Goal: Information Seeking & Learning: Learn about a topic

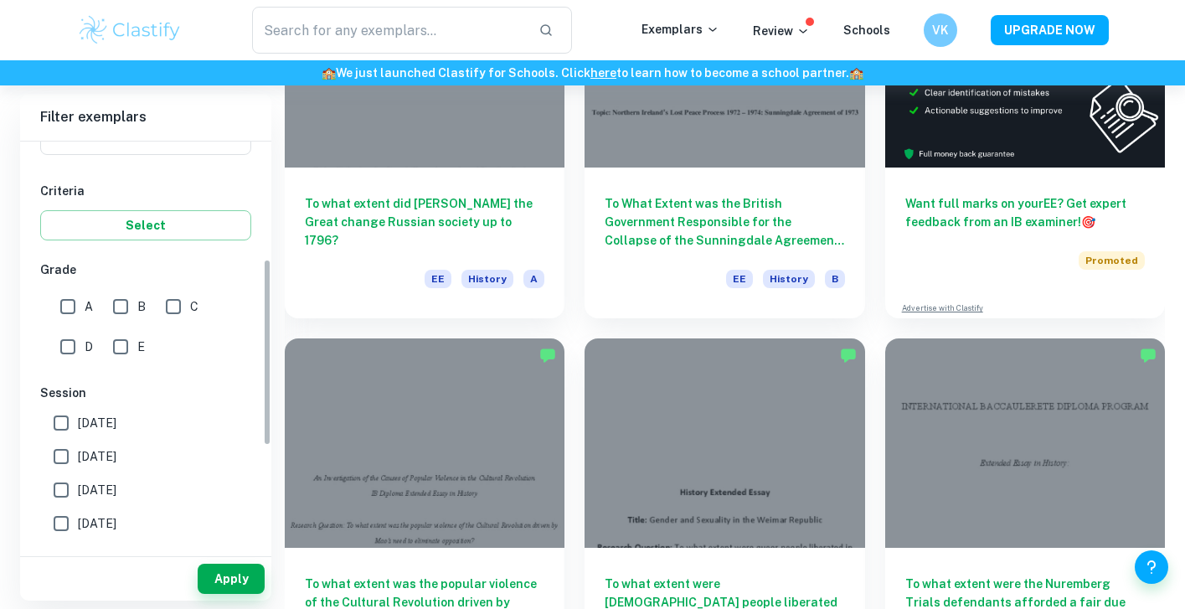
scroll to position [256, 0]
click at [67, 322] on div "D" at bounding box center [80, 341] width 53 height 40
click at [67, 313] on input "A" at bounding box center [67, 304] width 33 height 33
checkbox input "true"
click at [219, 563] on button "Apply" at bounding box center [231, 578] width 67 height 30
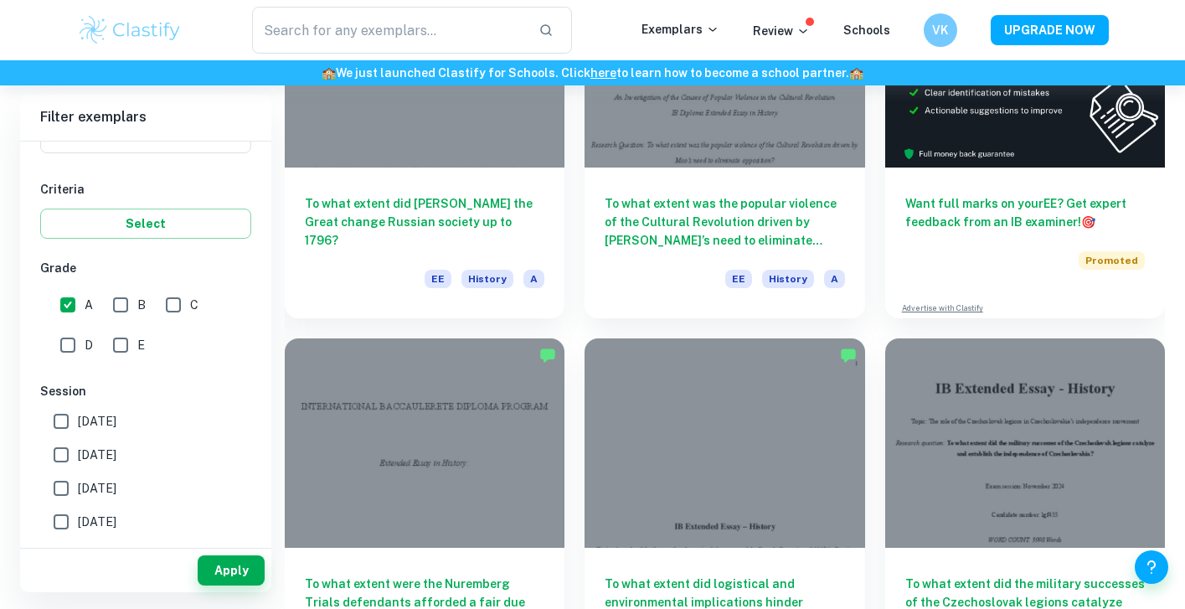
scroll to position [111, 0]
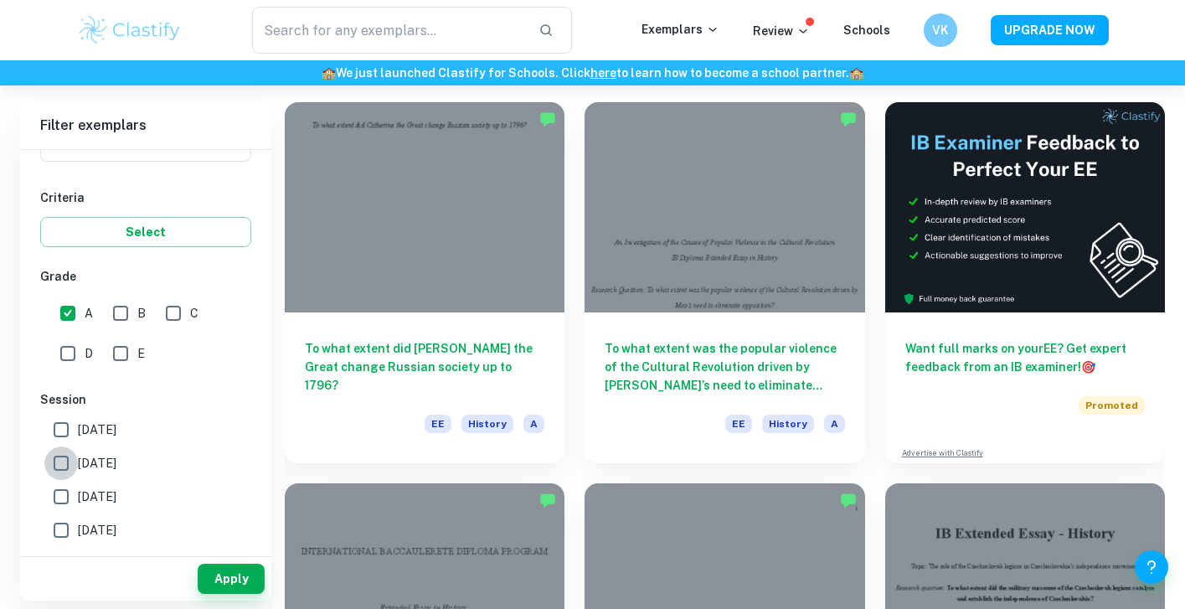
click at [48, 457] on input "[DATE]" at bounding box center [60, 462] width 33 height 33
checkbox input "true"
click at [211, 571] on button "Apply" at bounding box center [231, 578] width 67 height 30
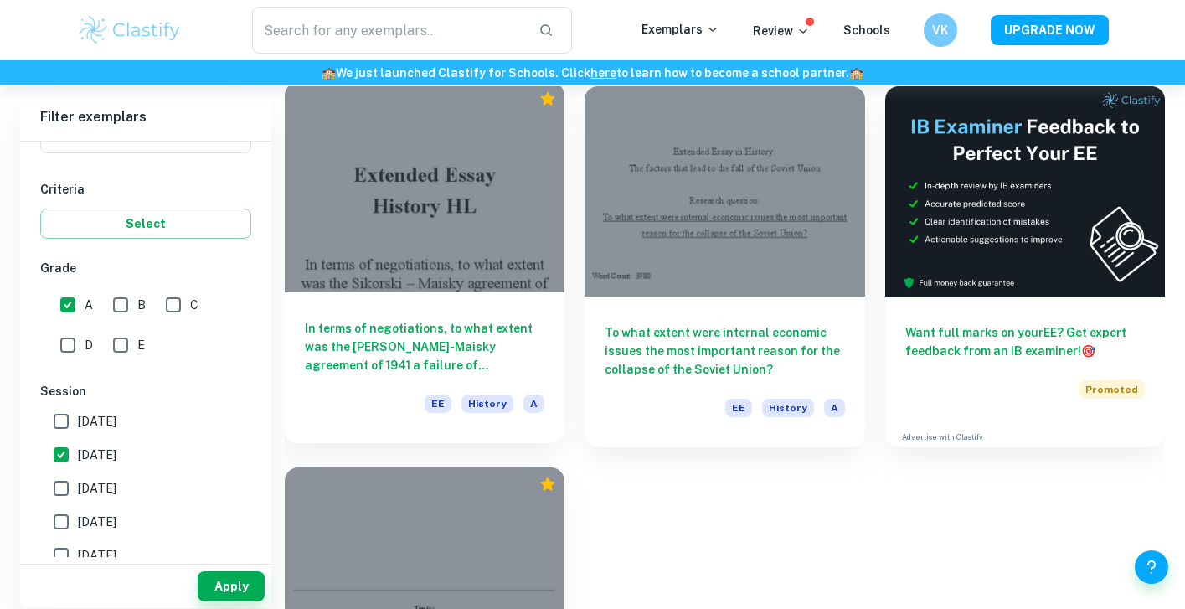
scroll to position [126, 0]
click at [391, 376] on div "In terms of negotiations, to what extent was the [PERSON_NAME]-Maisky agreement…" at bounding box center [425, 367] width 280 height 151
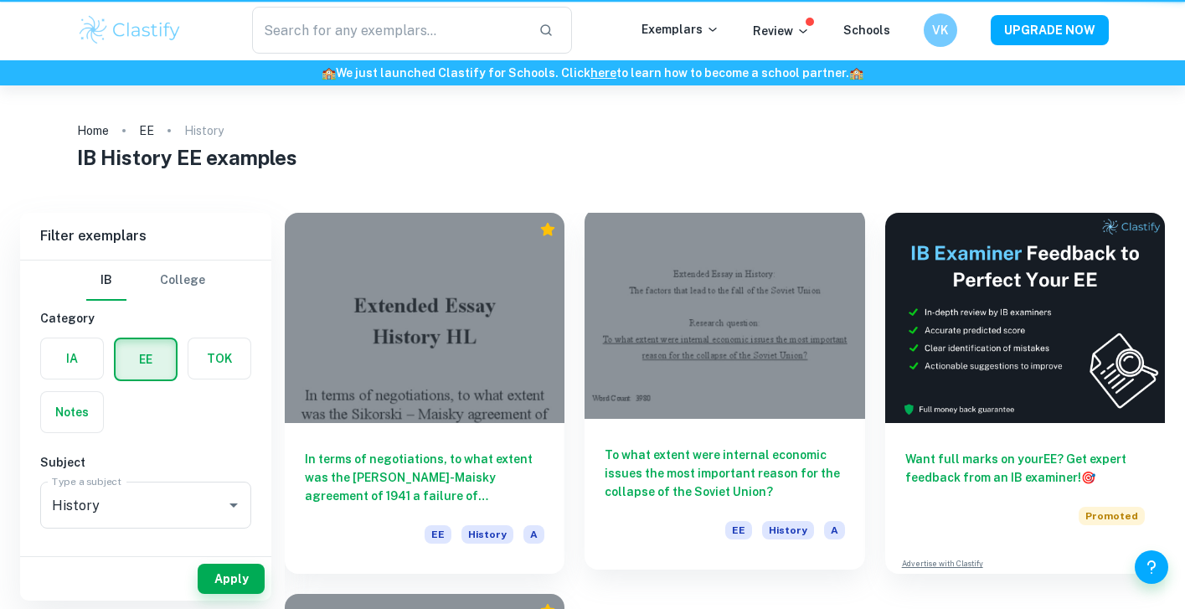
scroll to position [126, 0]
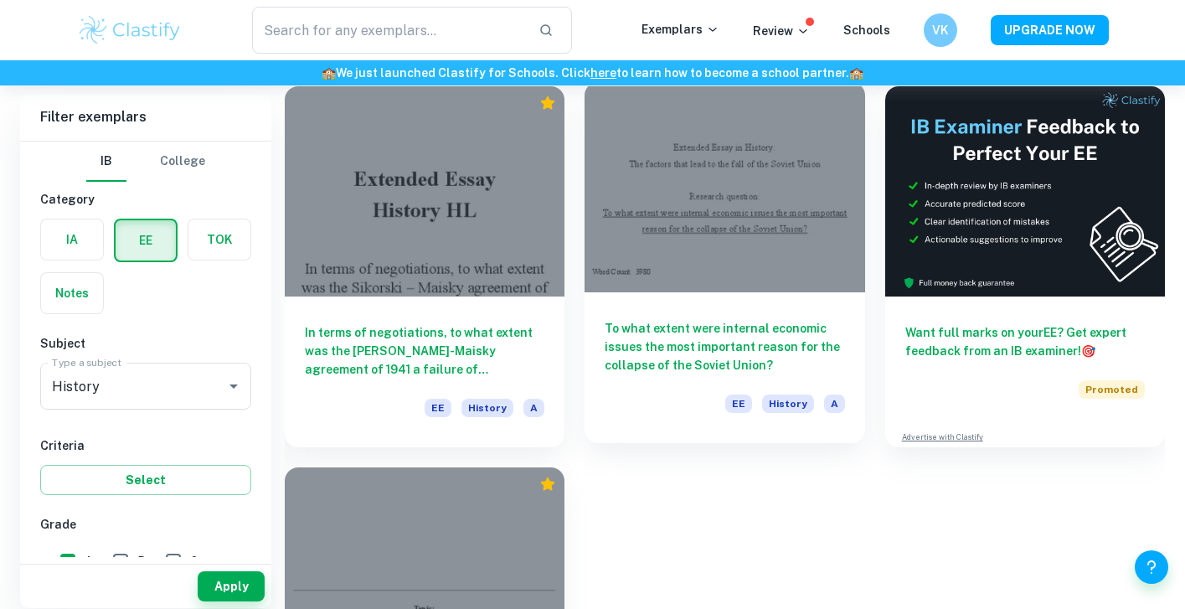
click at [634, 336] on h6 "To what extent were internal economic issues the most important reason for the …" at bounding box center [723, 346] width 239 height 55
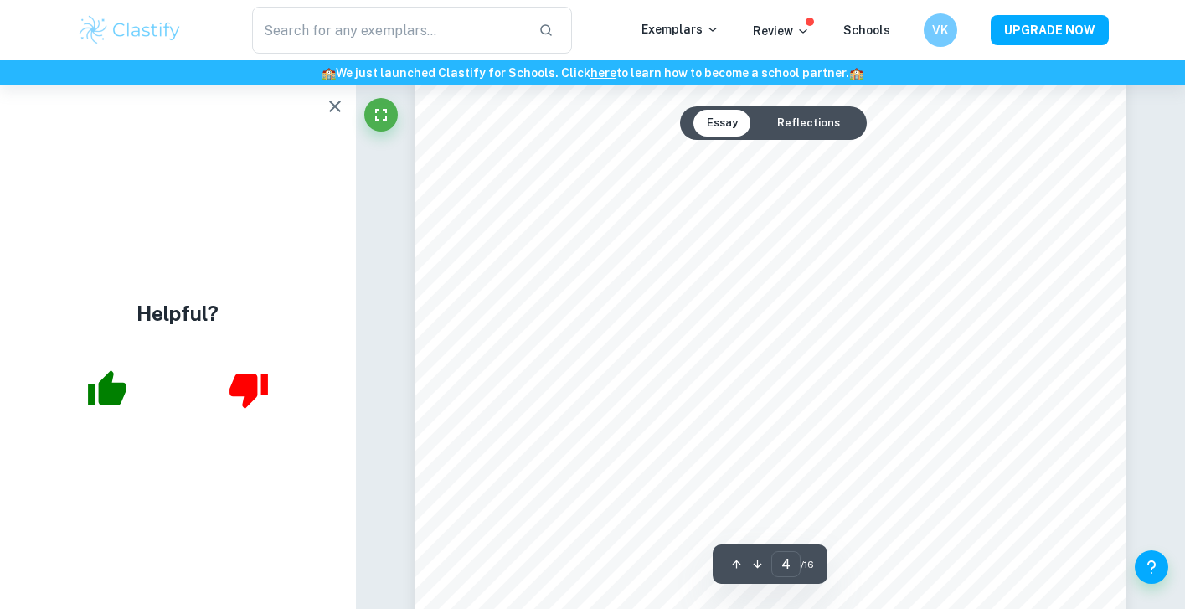
scroll to position [3725, 0]
click at [783, 126] on button "Reflections" at bounding box center [809, 123] width 90 height 27
type input "10"
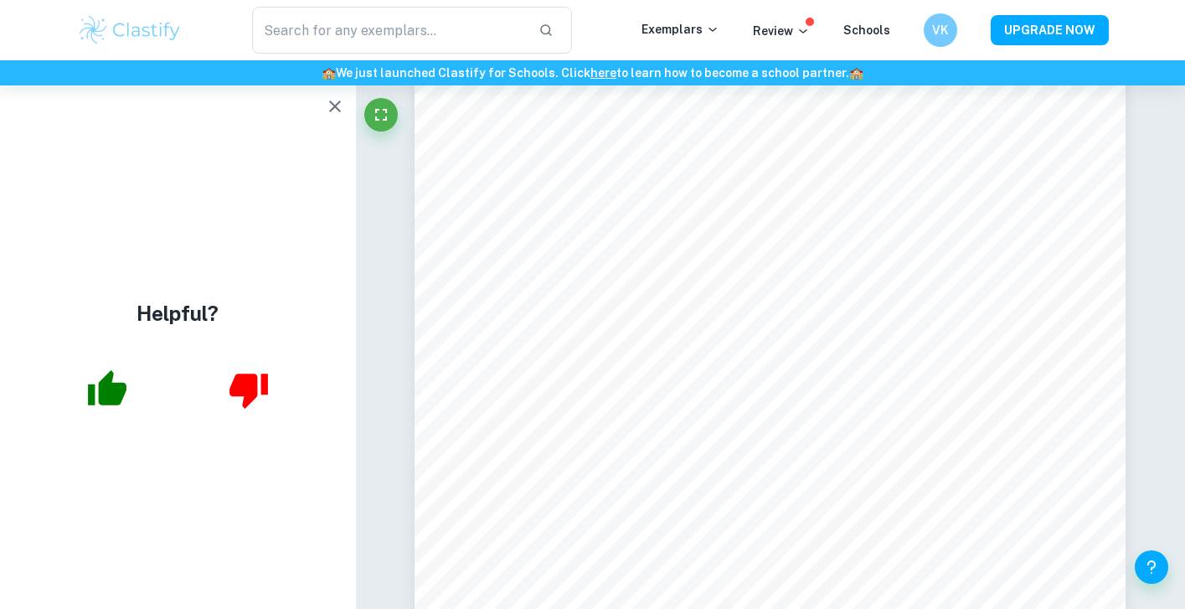
scroll to position [9593, 0]
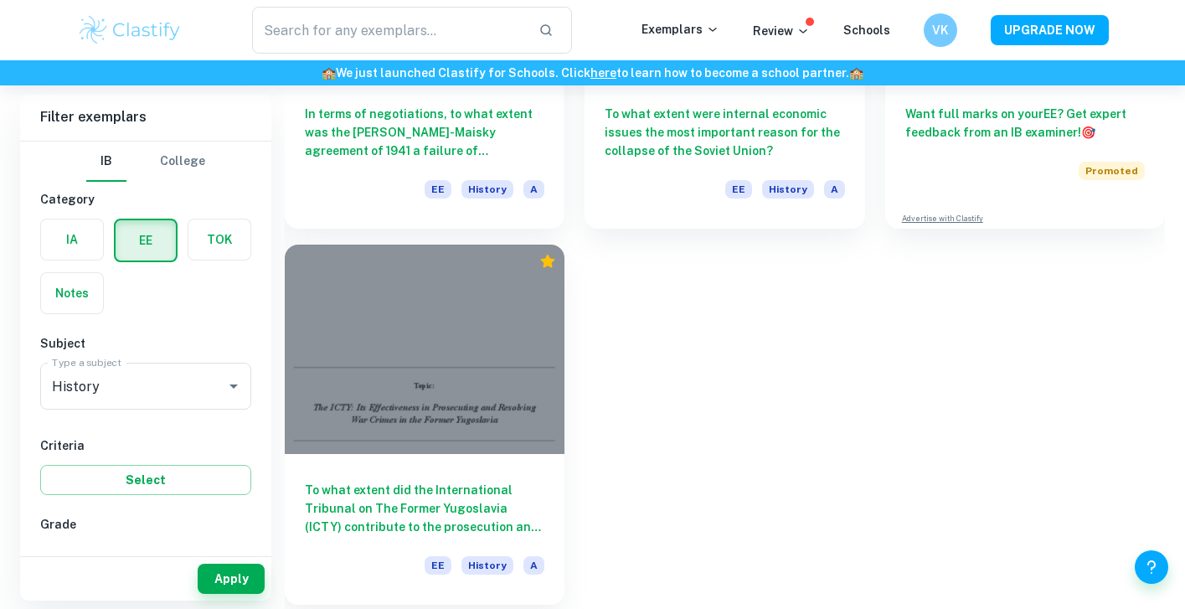
scroll to position [345, 0]
click at [487, 430] on div at bounding box center [425, 349] width 280 height 210
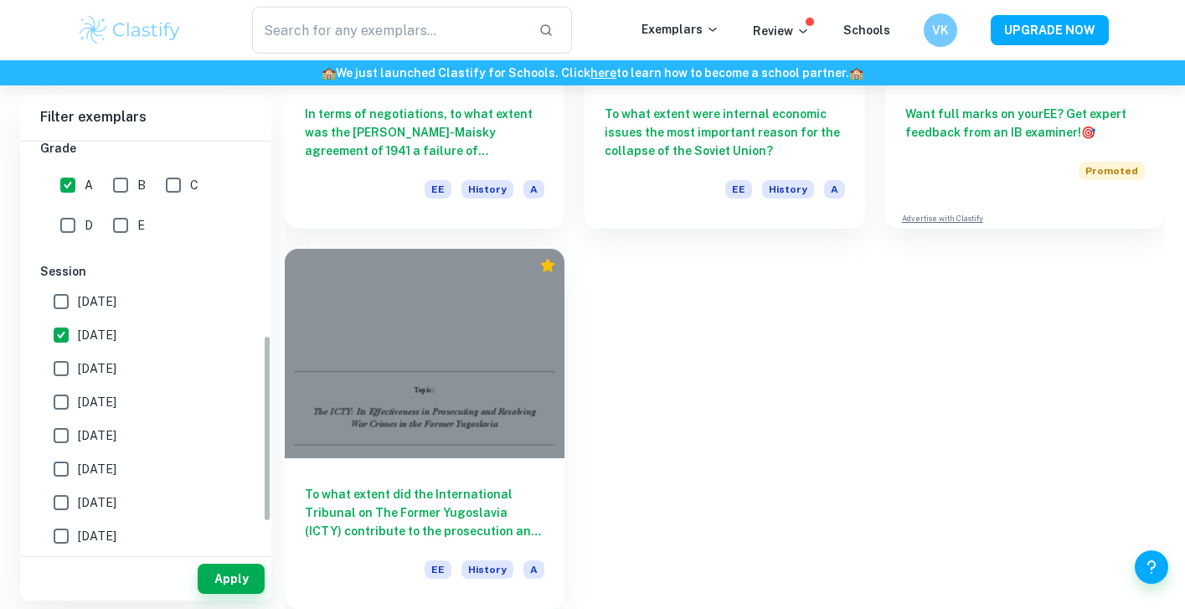
scroll to position [441, 0]
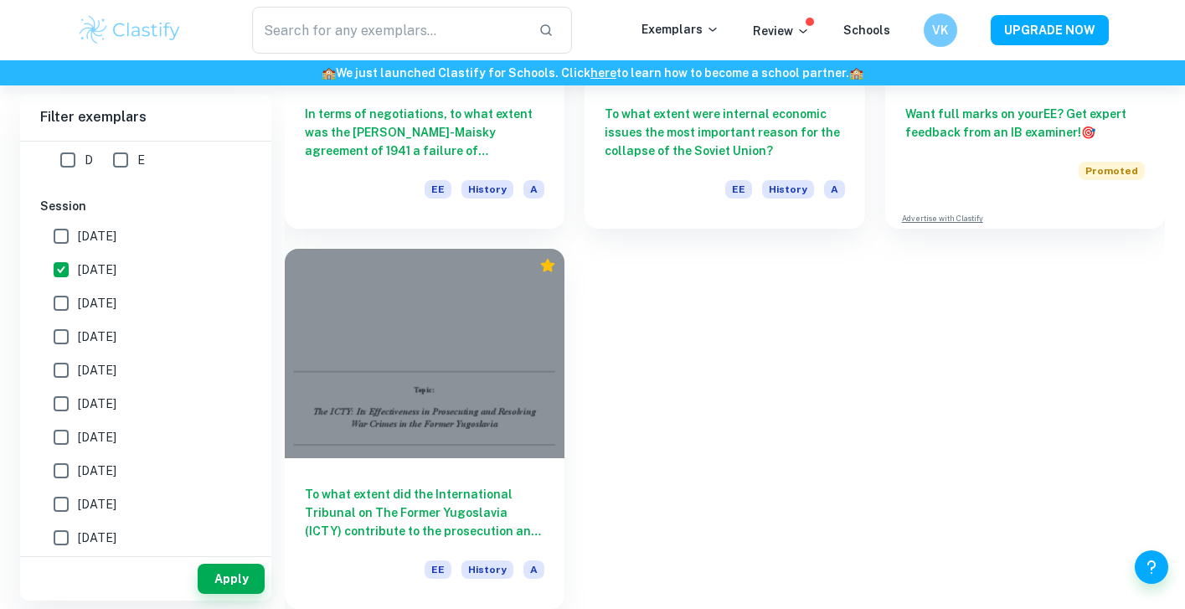
click at [103, 302] on span "[DATE]" at bounding box center [97, 303] width 39 height 18
click at [78, 302] on input "[DATE]" at bounding box center [60, 302] width 33 height 33
checkbox input "true"
click at [109, 333] on span "[DATE]" at bounding box center [97, 336] width 39 height 18
click at [78, 333] on input "[DATE]" at bounding box center [60, 336] width 33 height 33
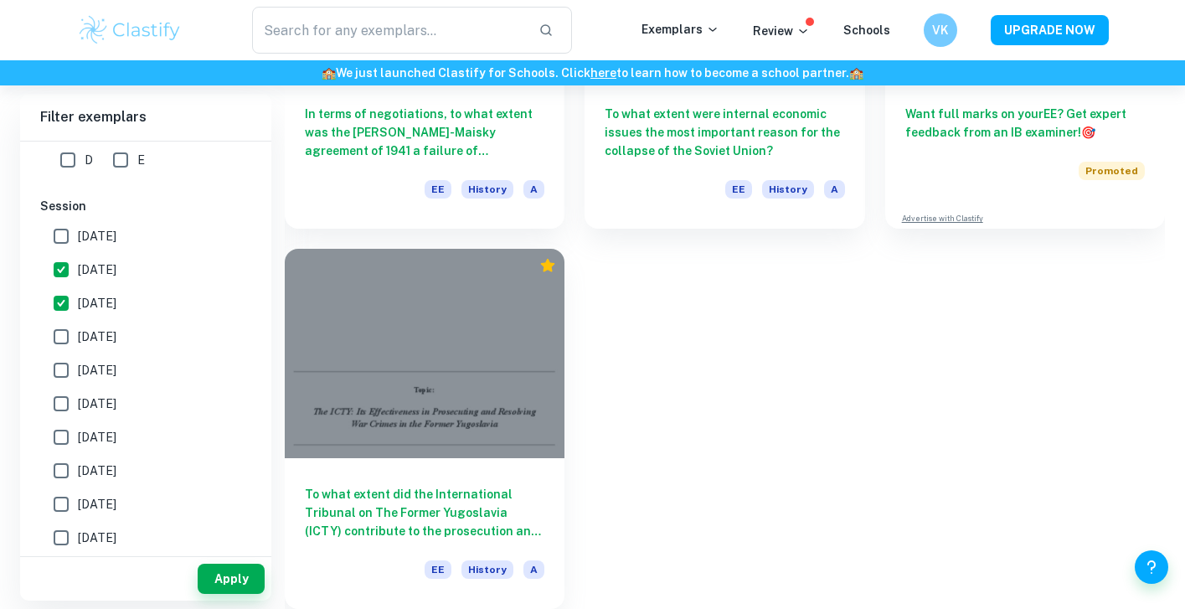
checkbox input "true"
click at [224, 570] on button "Apply" at bounding box center [231, 578] width 67 height 30
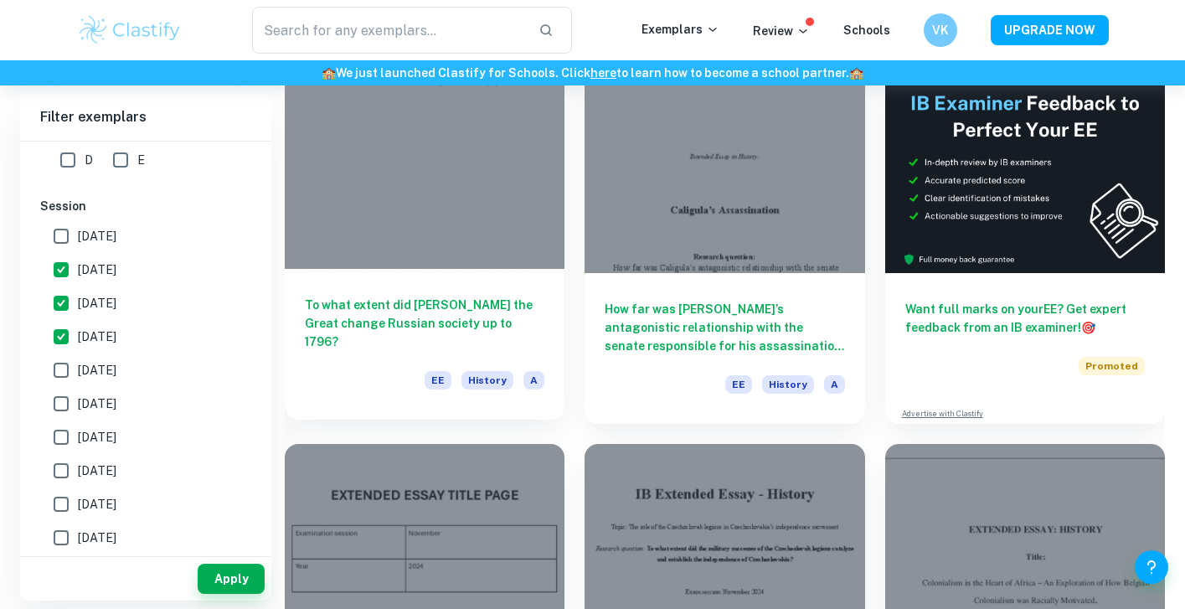
scroll to position [152, 0]
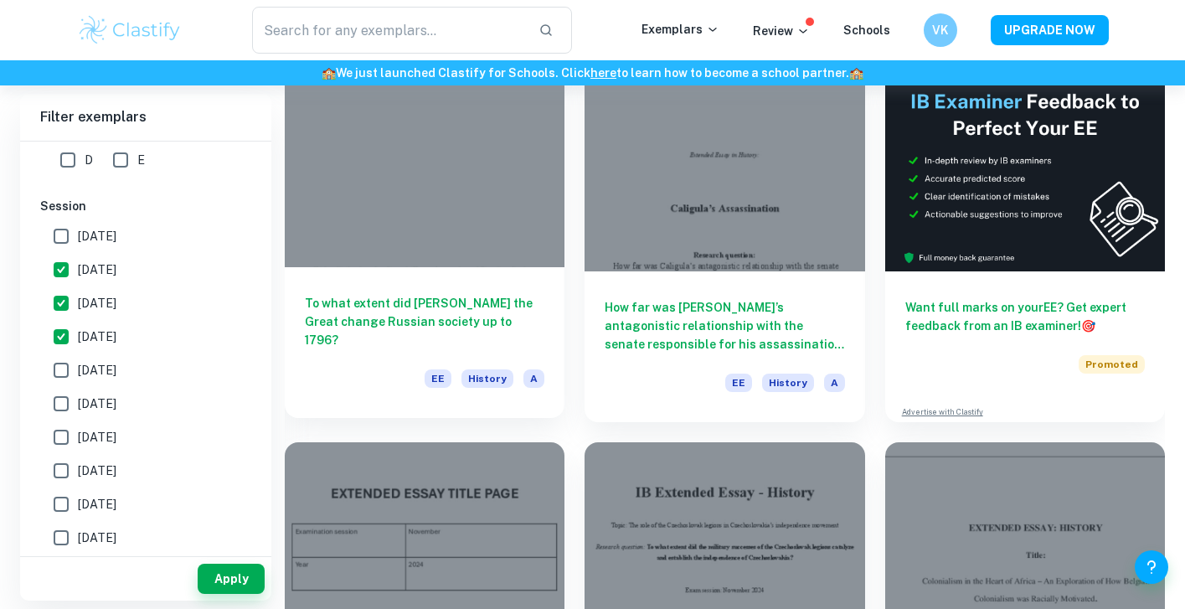
click at [363, 379] on div "EE History A" at bounding box center [424, 383] width 239 height 28
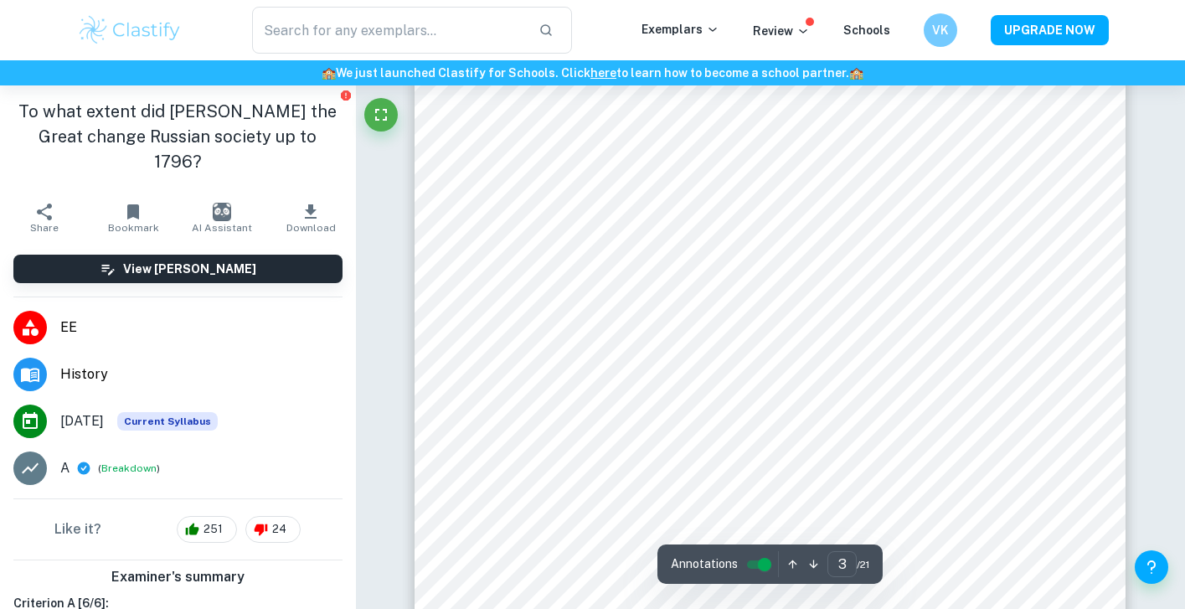
scroll to position [2453, 1]
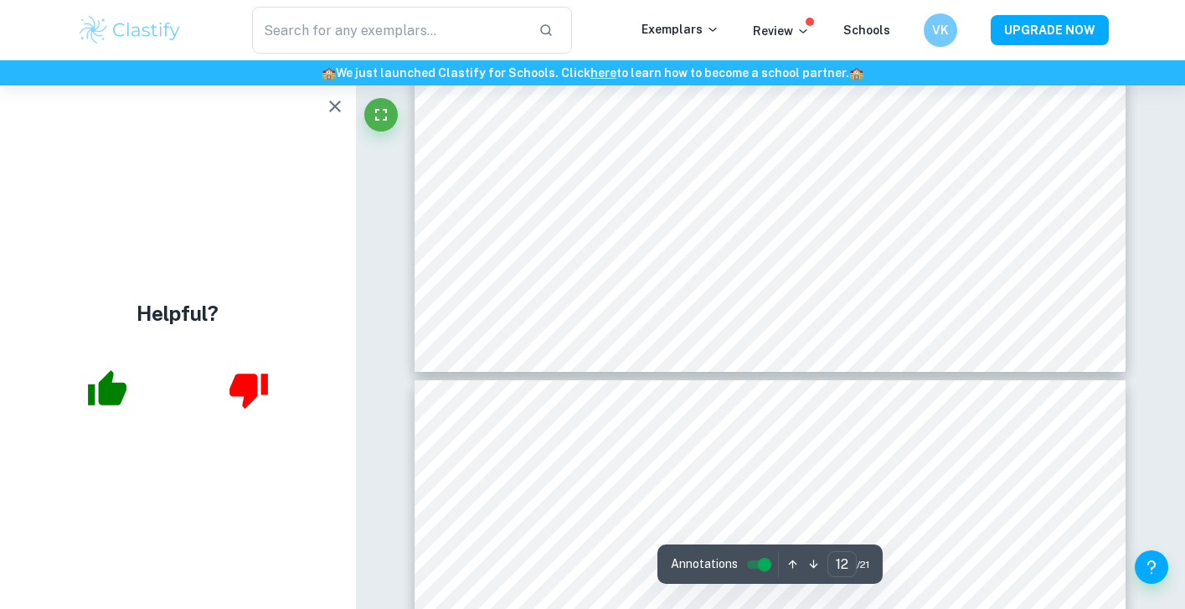
type input "13"
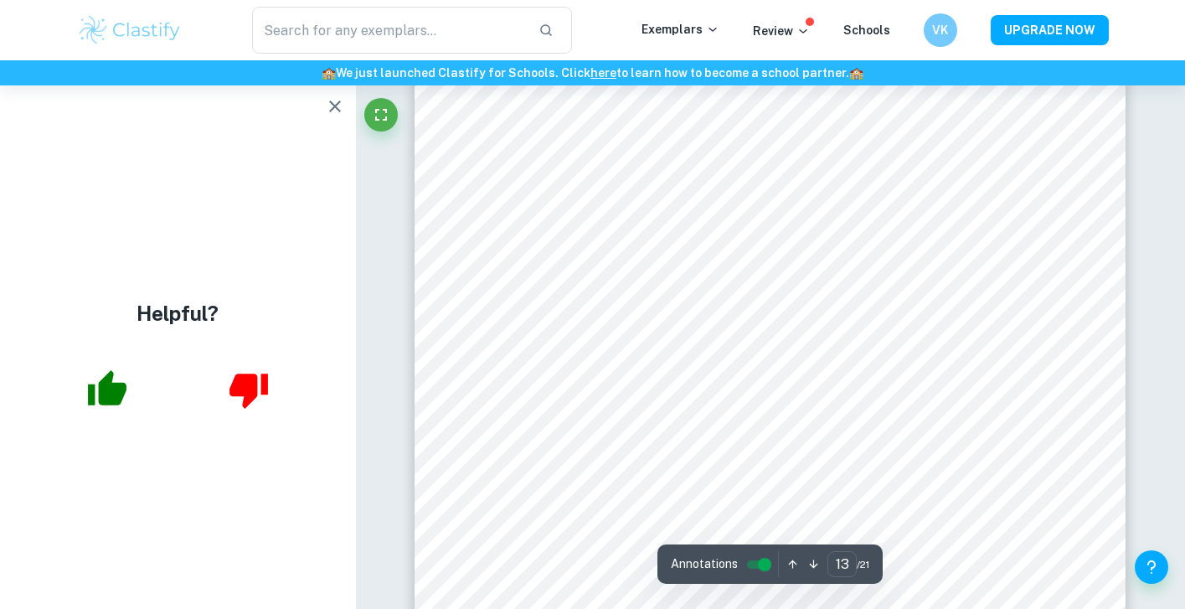
scroll to position [12749, 0]
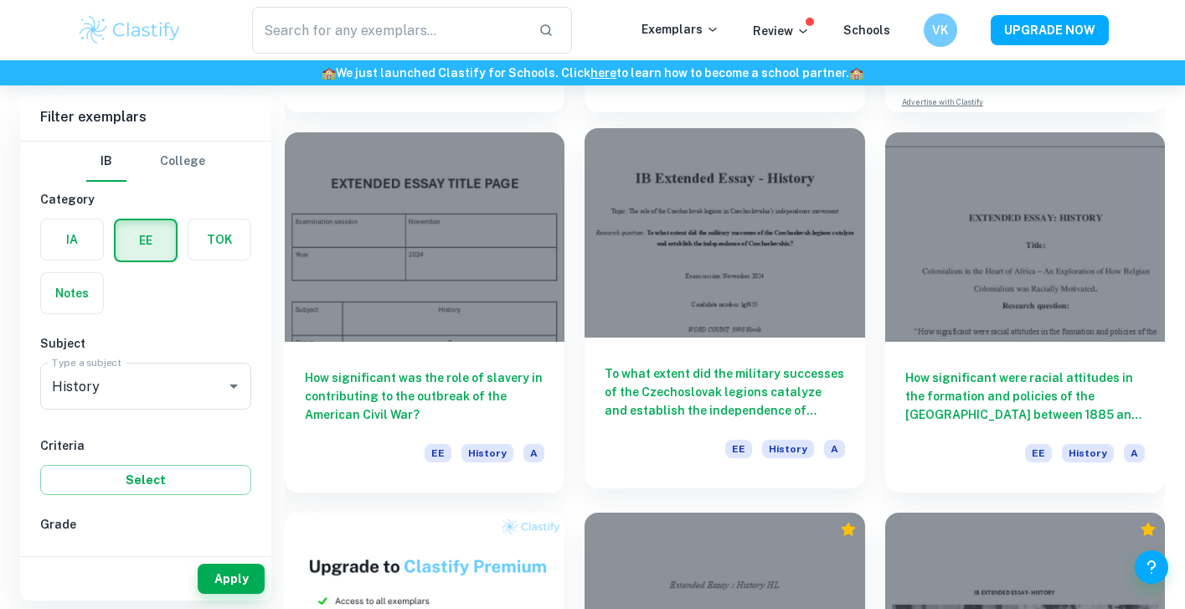
scroll to position [470, 0]
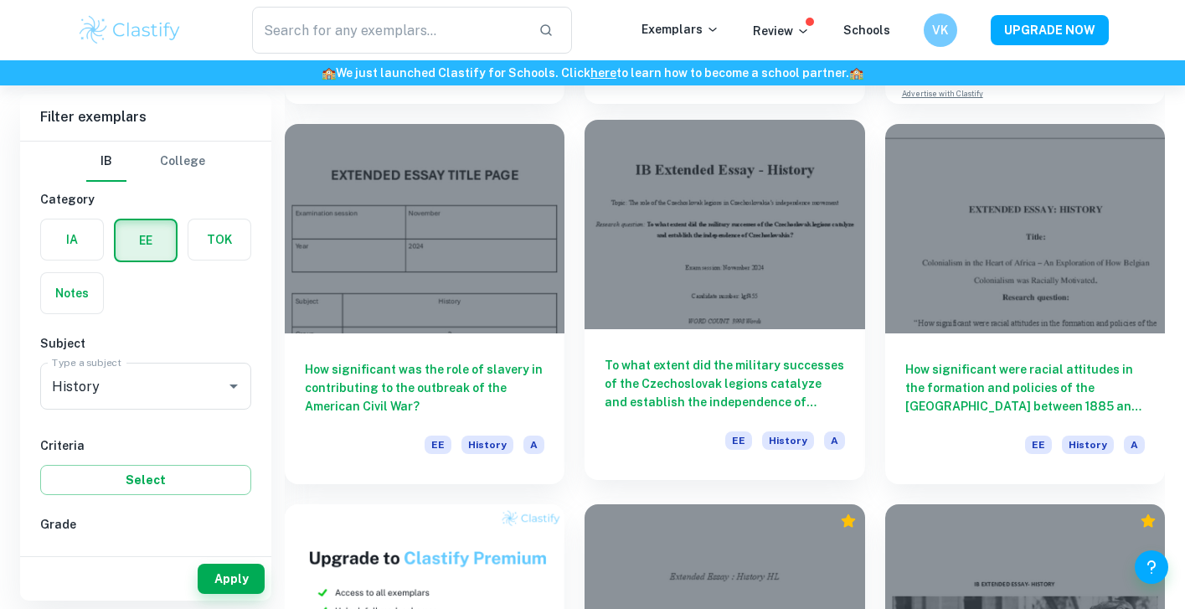
click at [645, 389] on h6 "To what extent did the military successes of the Czechoslovak legions catalyze …" at bounding box center [723, 383] width 239 height 55
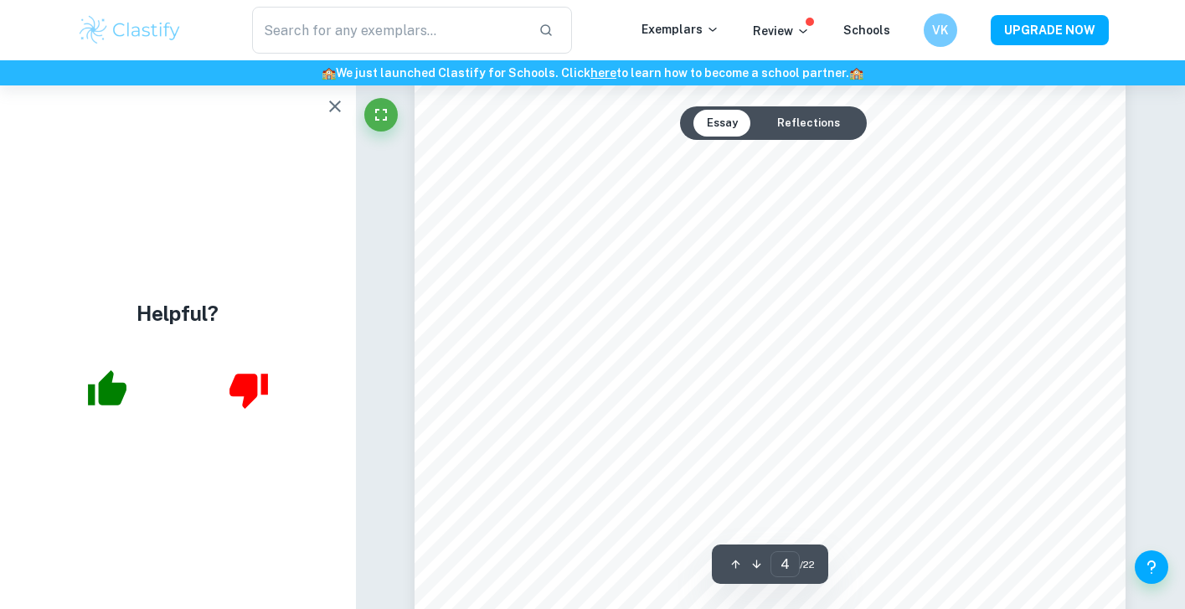
scroll to position [3346, 1]
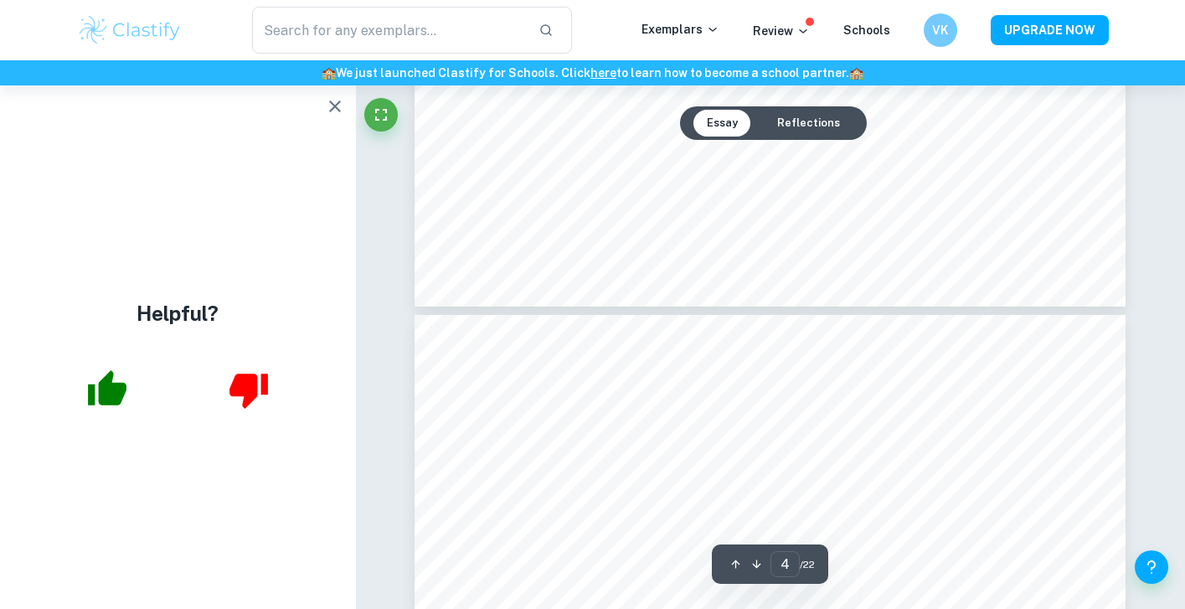
type input "3"
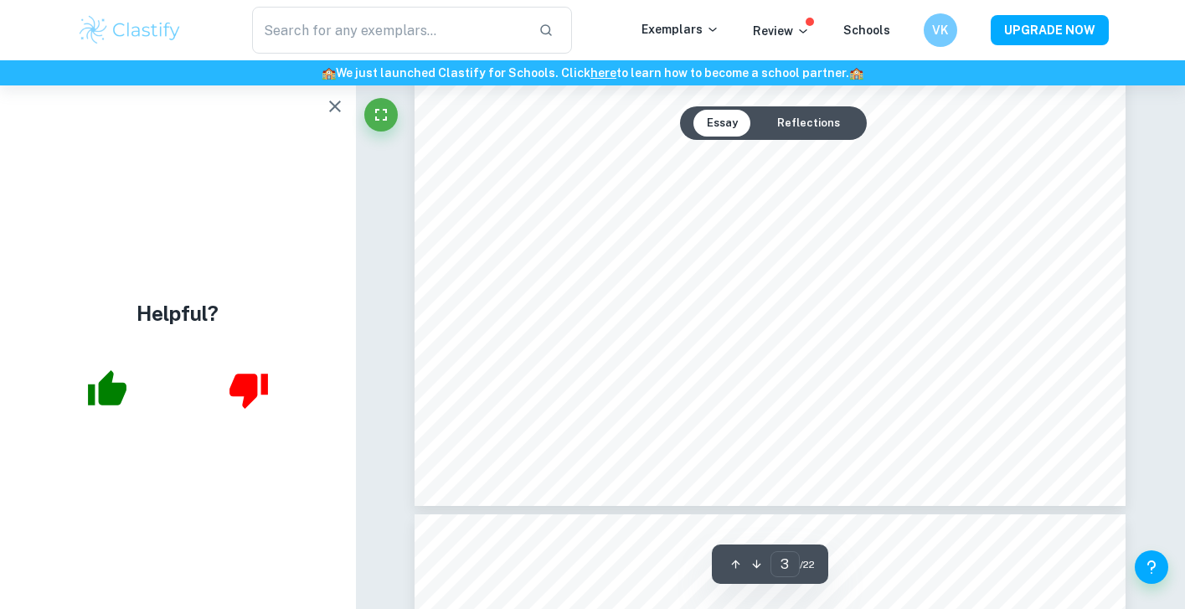
scroll to position [2601, 0]
